Goal: Navigation & Orientation: Find specific page/section

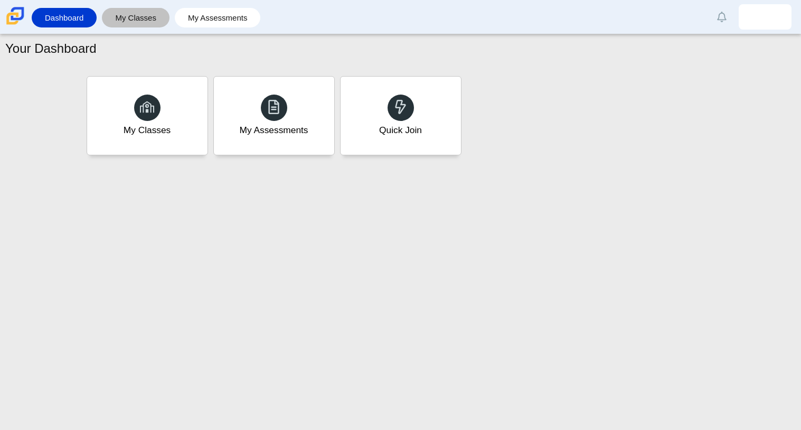
click at [138, 11] on link "My Classes" at bounding box center [135, 18] width 57 height 20
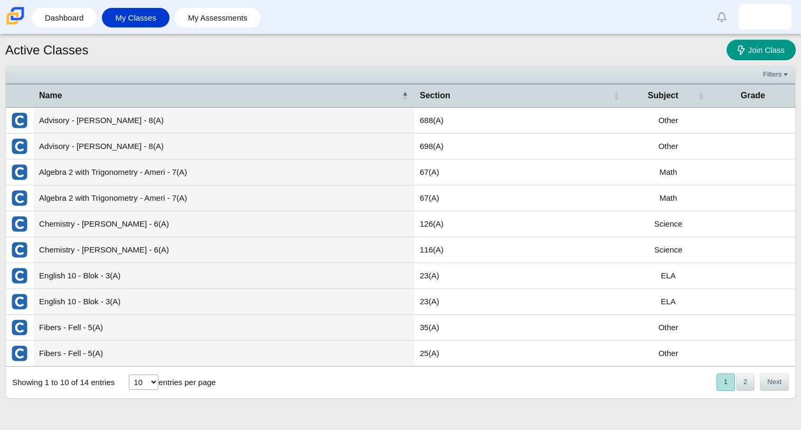
click at [136, 384] on select "10 25 50 100" at bounding box center [144, 381] width 30 height 15
select select "100"
click at [129, 375] on select "10 25 50 100" at bounding box center [144, 381] width 30 height 15
